Goal: Information Seeking & Learning: Learn about a topic

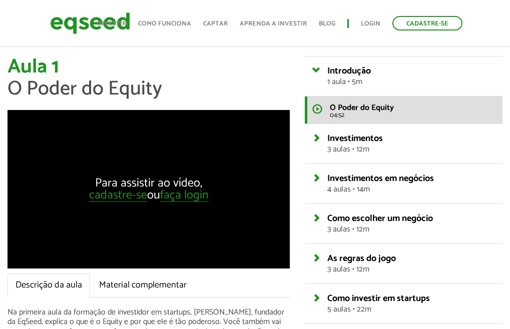
scroll to position [100, 0]
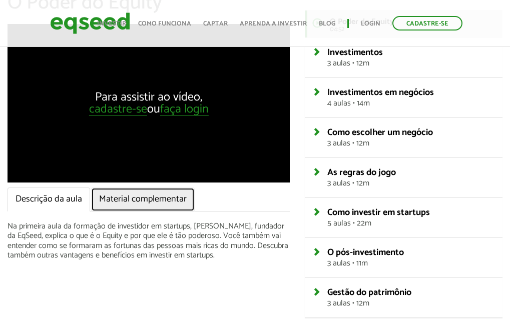
click at [127, 199] on link "Material complementar" at bounding box center [143, 200] width 104 height 24
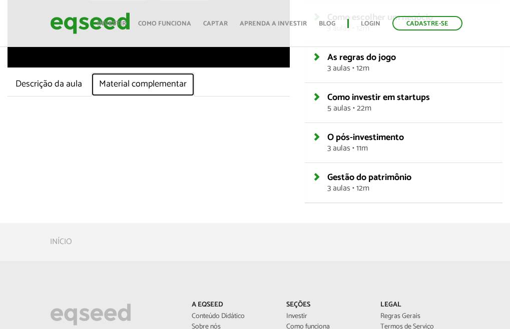
scroll to position [150, 0]
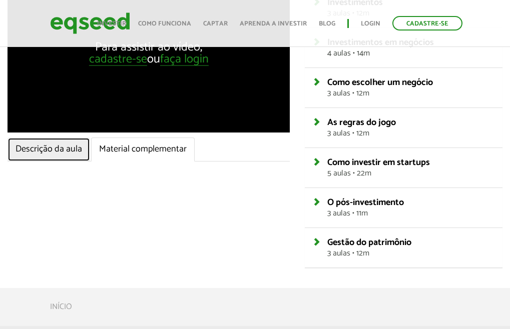
click at [65, 147] on link "Descrição da aula" at bounding box center [49, 150] width 83 height 24
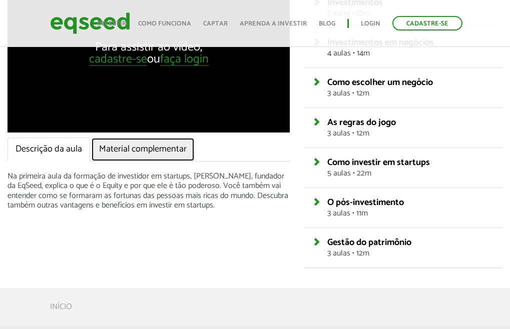
click at [148, 147] on link "Material complementar" at bounding box center [143, 150] width 104 height 24
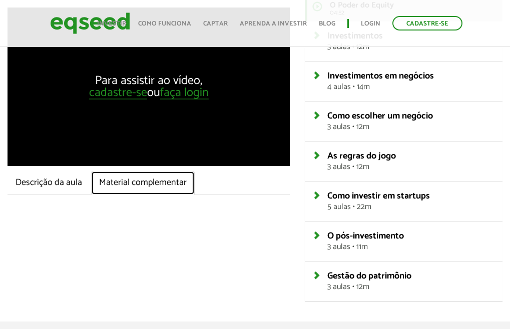
scroll to position [0, 0]
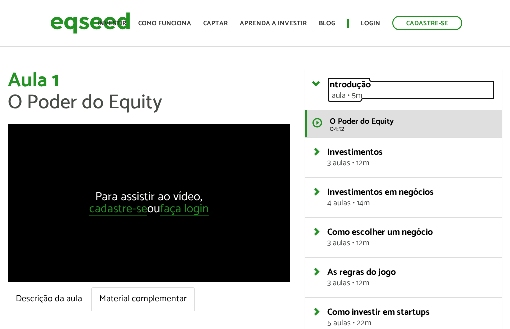
click at [369, 99] on span "1 aula • 5m" at bounding box center [411, 96] width 168 height 8
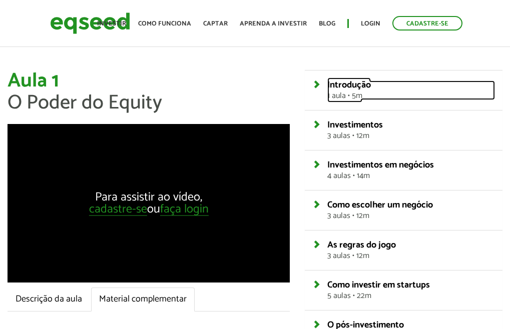
click at [352, 92] on span "1 aula • 5m" at bounding box center [411, 96] width 168 height 8
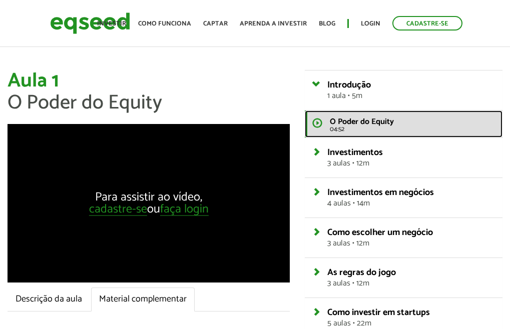
click at [349, 123] on span "O Poder do Equity" at bounding box center [362, 122] width 64 height 14
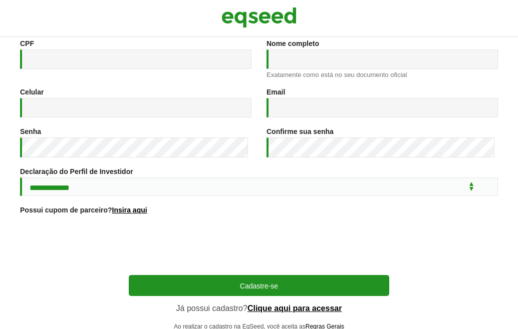
scroll to position [180, 0]
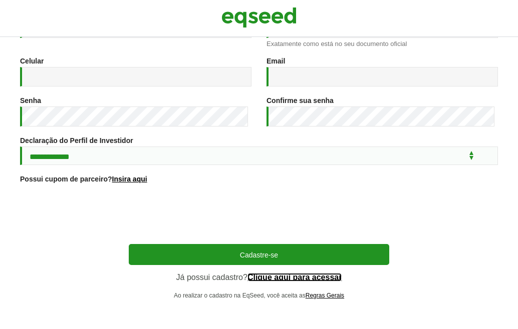
click at [314, 280] on link "Clique aqui para acessar" at bounding box center [294, 278] width 95 height 8
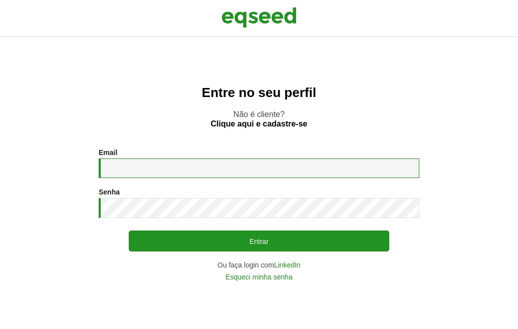
click at [253, 172] on input "Email *" at bounding box center [259, 169] width 320 height 20
type input "**********"
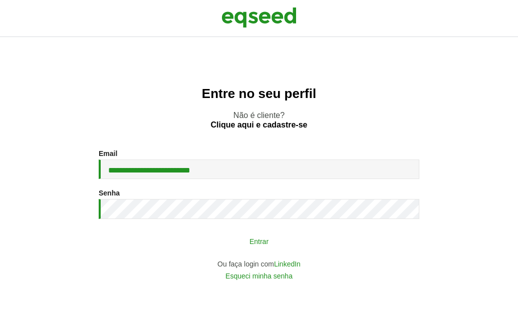
click at [244, 236] on button "Entrar" at bounding box center [259, 241] width 260 height 19
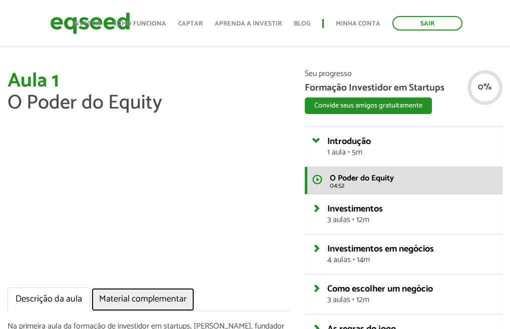
click at [153, 288] on link "Material complementar" at bounding box center [143, 300] width 104 height 24
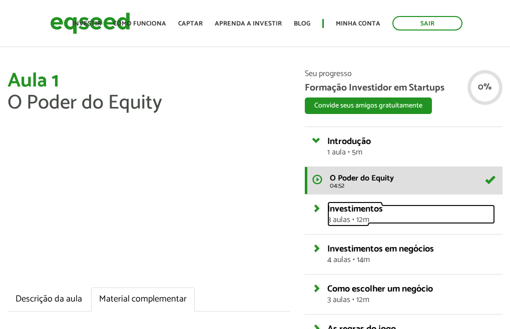
click at [355, 213] on span "Investimentos" at bounding box center [355, 209] width 56 height 15
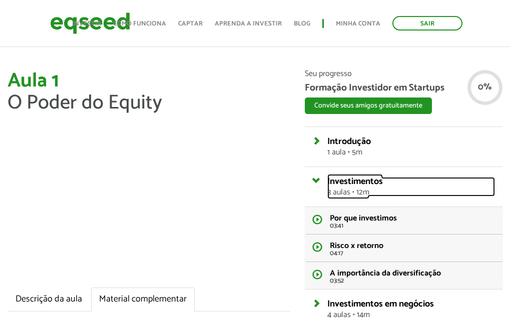
scroll to position [50, 0]
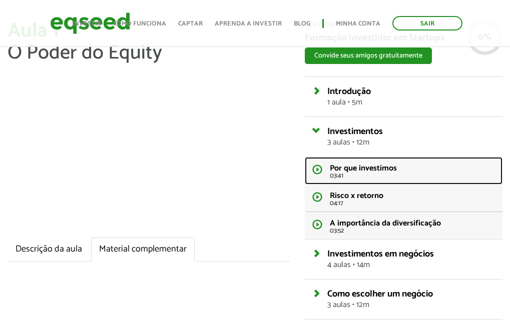
click at [399, 169] on li "Por que investimos 03:41" at bounding box center [412, 172] width 165 height 15
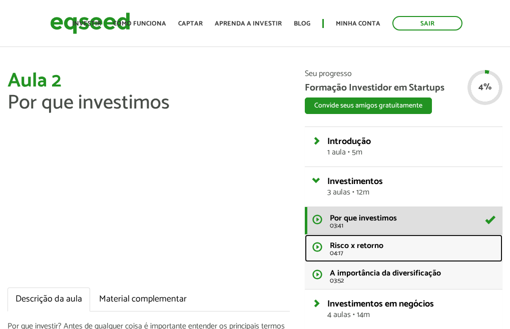
click at [370, 249] on span "Risco x retorno" at bounding box center [357, 246] width 54 height 14
